Goal: Transaction & Acquisition: Obtain resource

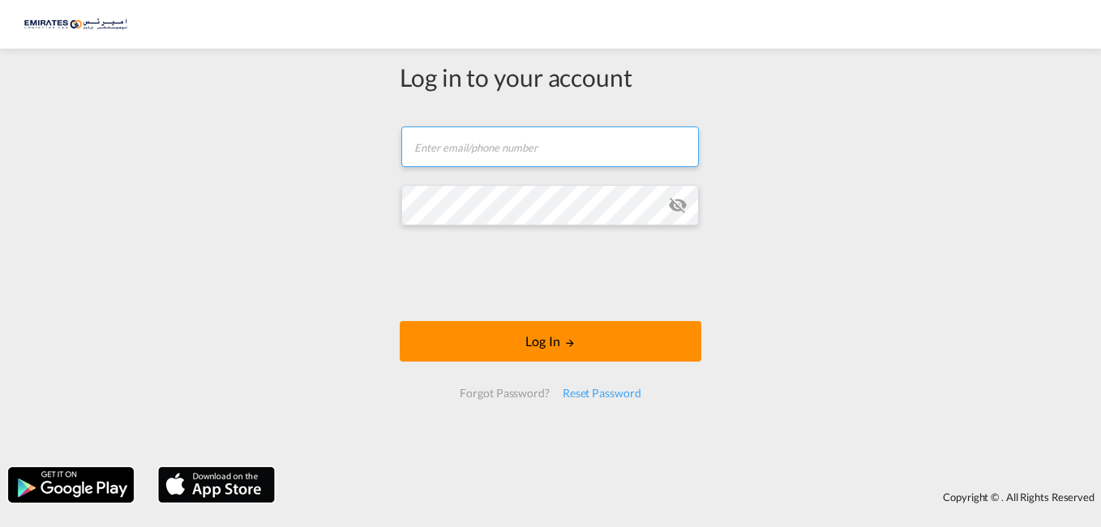
type input "[PERSON_NAME][EMAIL_ADDRESS][DOMAIN_NAME]"
click at [507, 331] on button "Log In" at bounding box center [551, 341] width 302 height 41
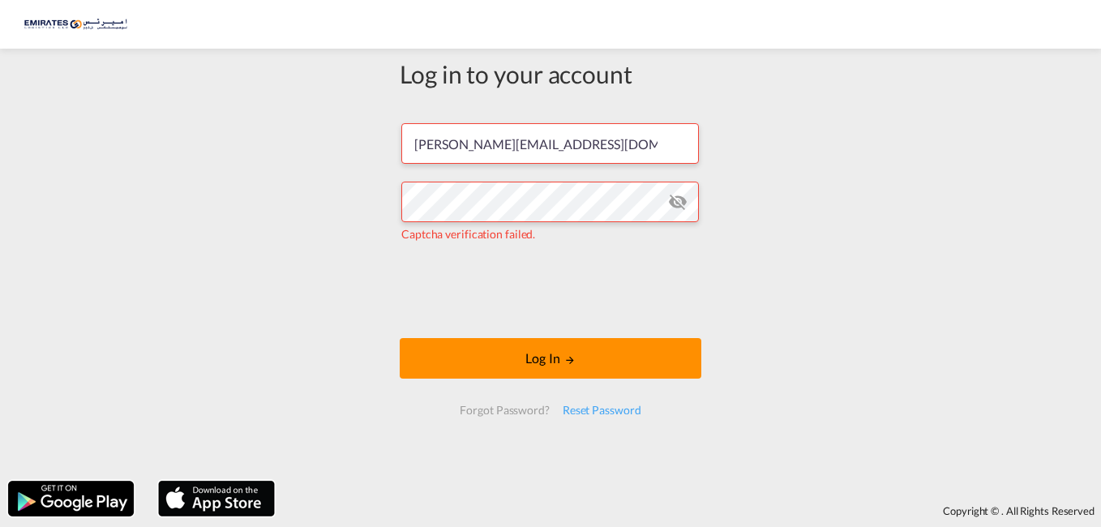
click at [567, 362] on md-icon "LOGIN" at bounding box center [569, 359] width 11 height 11
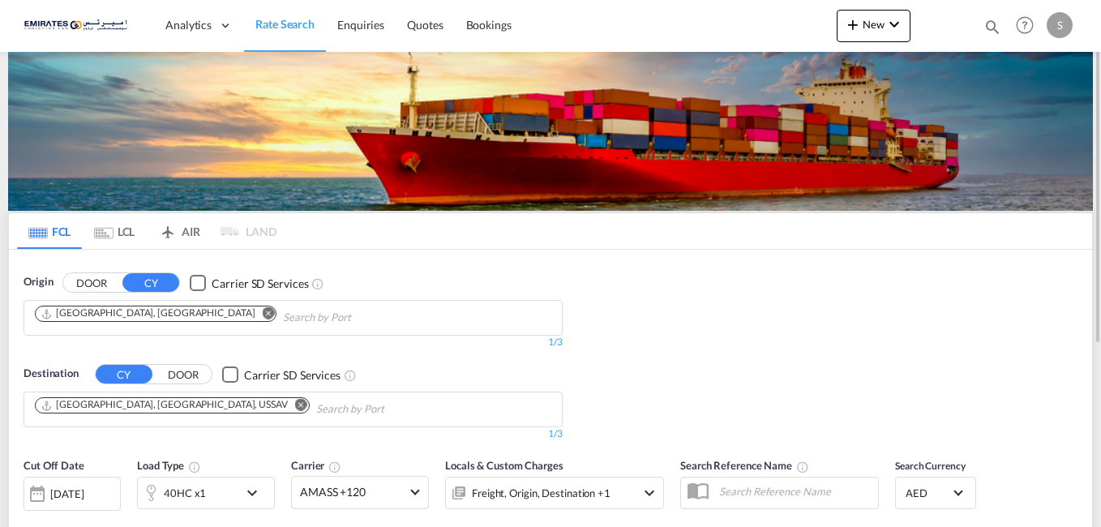
click at [295, 404] on md-icon "Remove" at bounding box center [301, 405] width 12 height 12
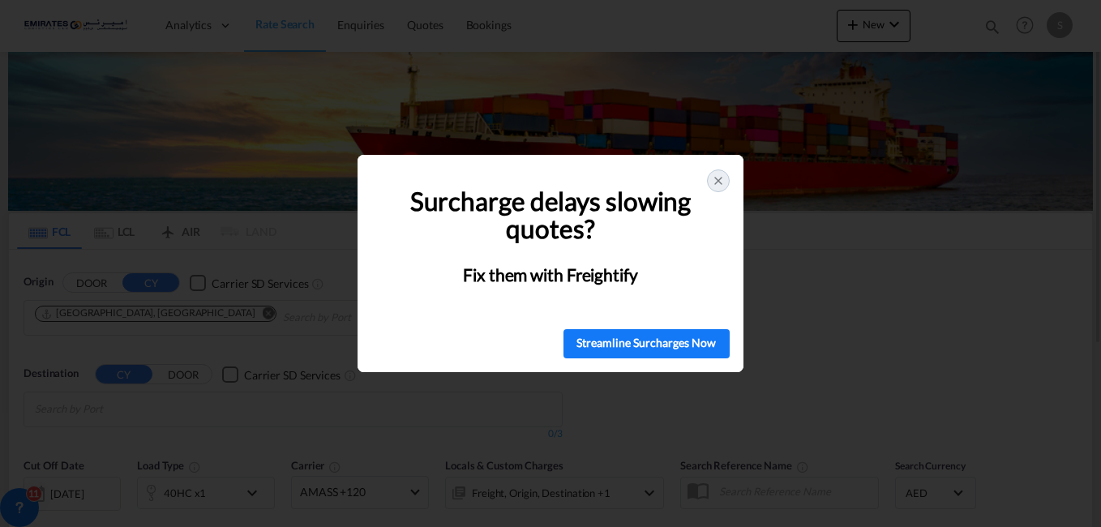
click at [719, 177] on icon at bounding box center [718, 180] width 13 height 13
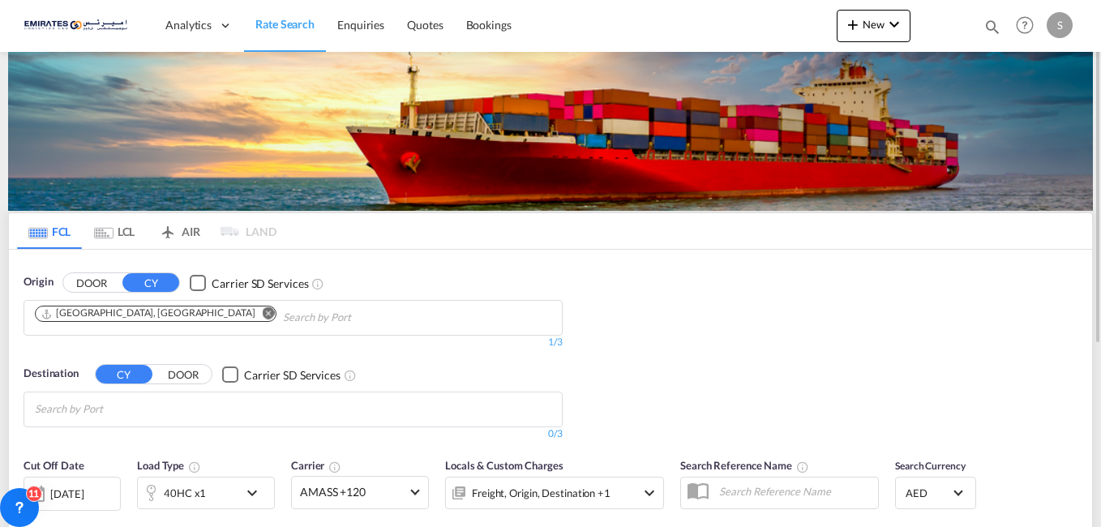
click at [224, 408] on body "Analytics Dashboard Rate Search Enquiries Quotes Bookings" at bounding box center [550, 263] width 1101 height 527
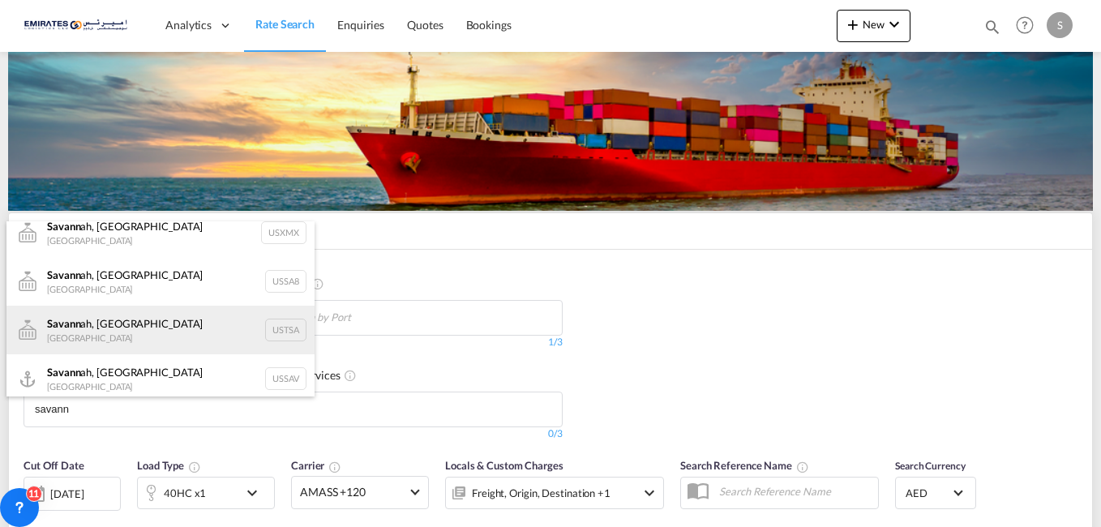
scroll to position [19, 0]
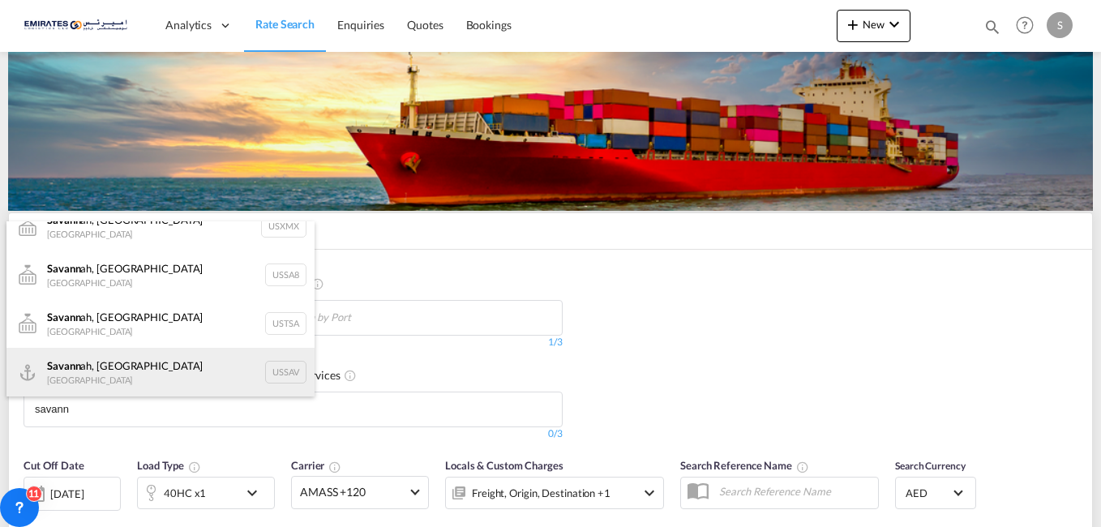
type input "savann"
click at [102, 372] on div "Savann ah, [GEOGRAPHIC_DATA] [GEOGRAPHIC_DATA] USSAV" at bounding box center [160, 372] width 308 height 49
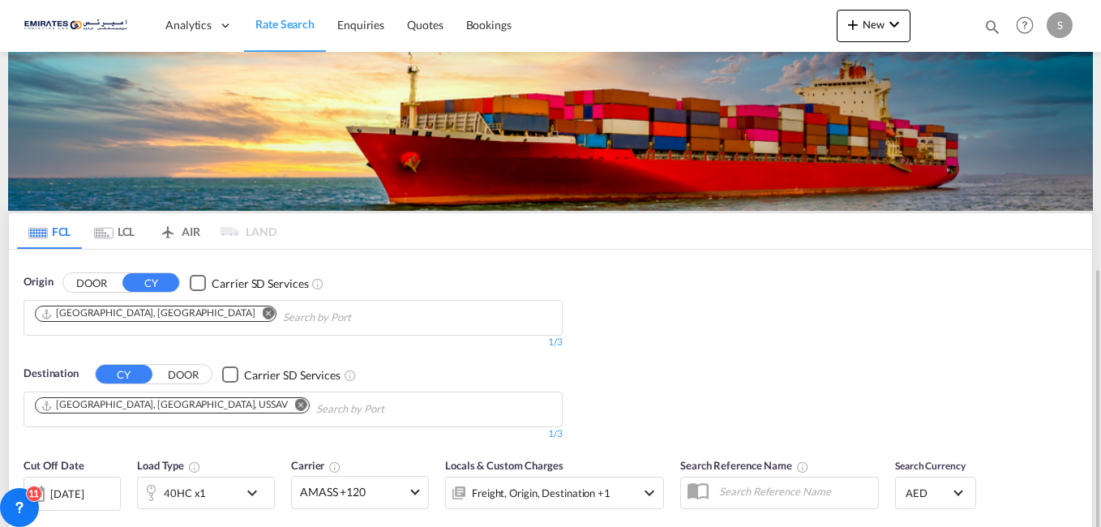
scroll to position [243, 0]
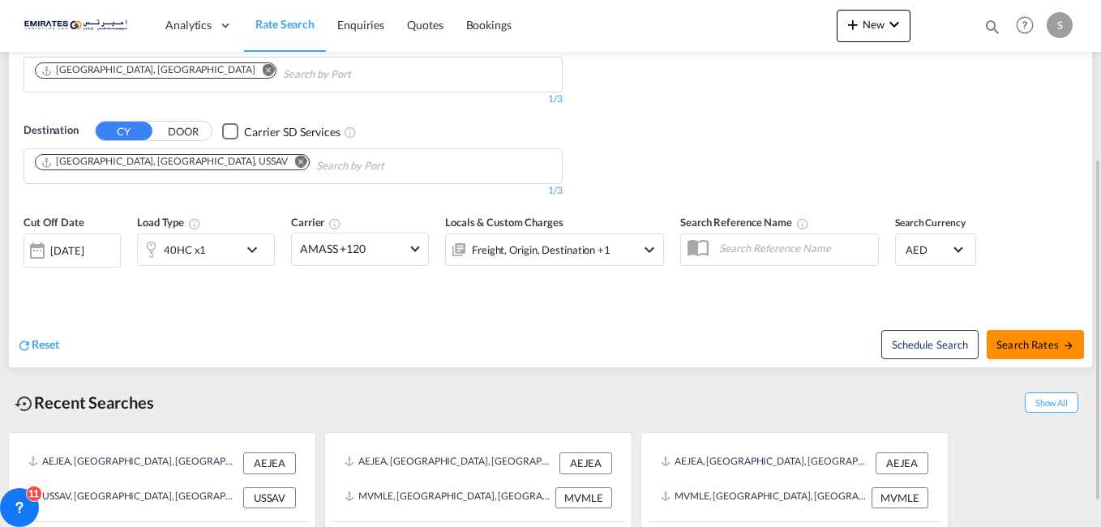
click at [1004, 341] on span "Search Rates" at bounding box center [1035, 344] width 78 height 13
type input "AEJEA to USSAV / [DATE]"
